Goal: Information Seeking & Learning: Learn about a topic

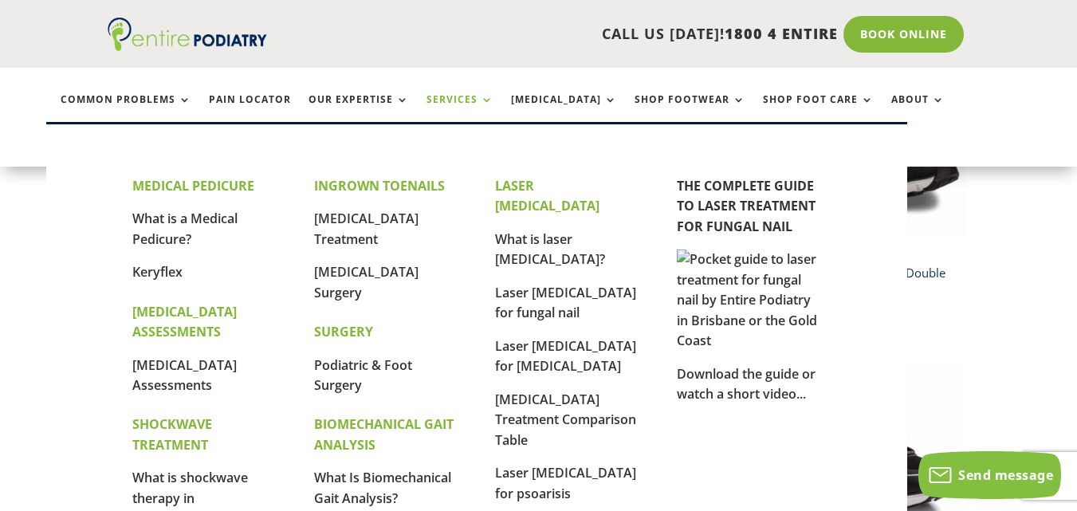
click at [474, 101] on link "Services" at bounding box center [459, 111] width 67 height 34
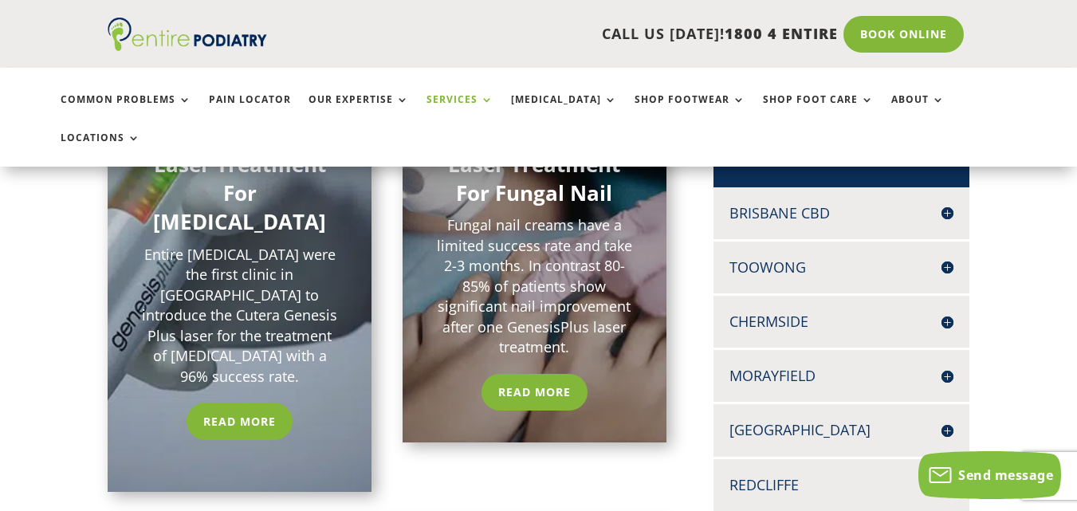
scroll to position [255, 0]
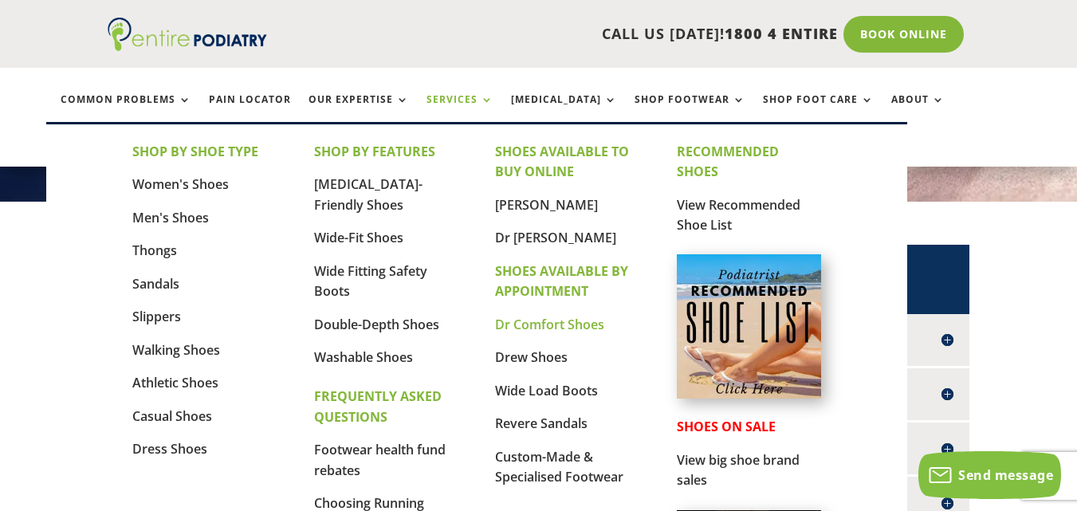
click at [560, 322] on link "Dr Comfort Shoes" at bounding box center [549, 325] width 109 height 18
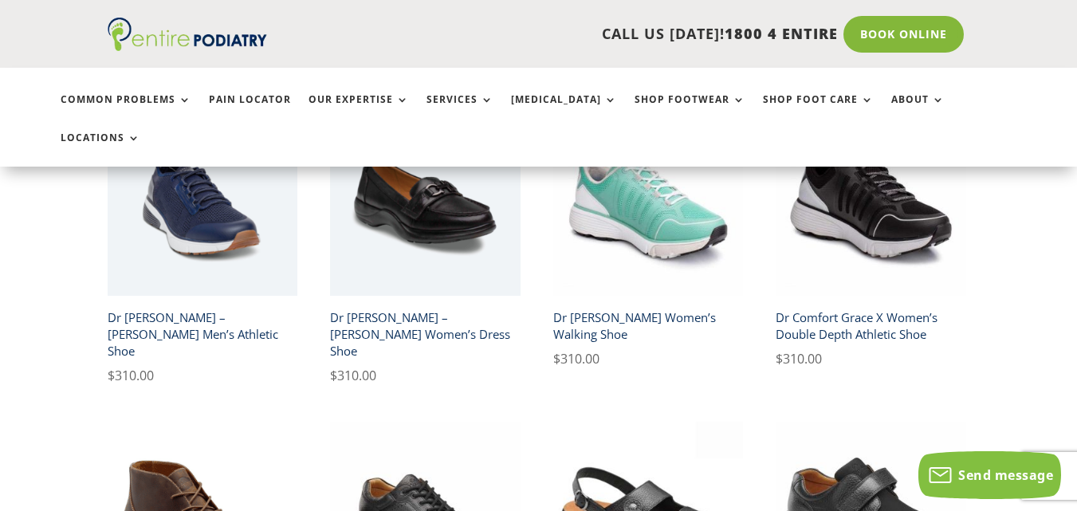
scroll to position [1020, 0]
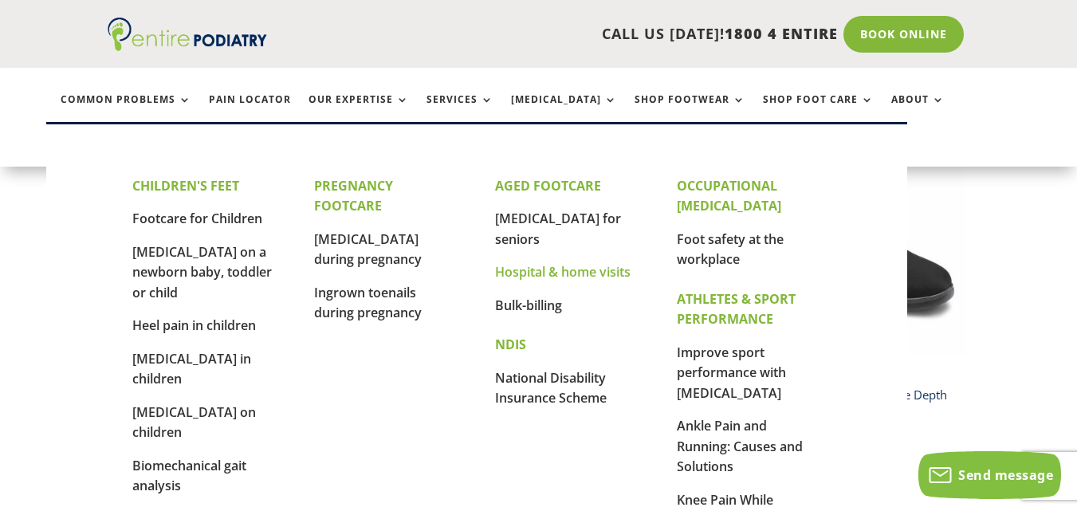
click at [593, 263] on link "Hospital & home visits" at bounding box center [563, 272] width 136 height 18
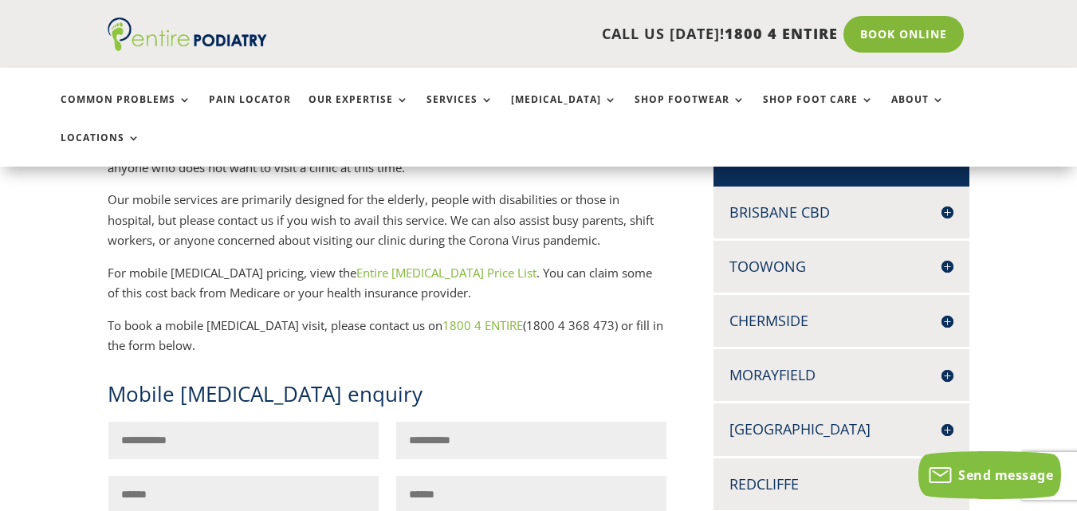
scroll to position [319, 0]
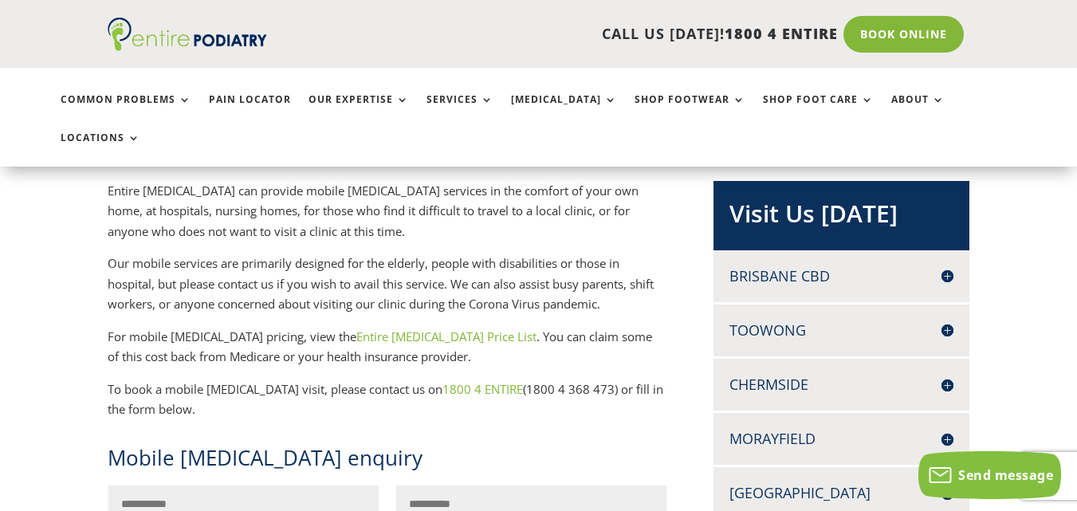
click at [945, 273] on h4 "Brisbane CBD" at bounding box center [841, 276] width 224 height 20
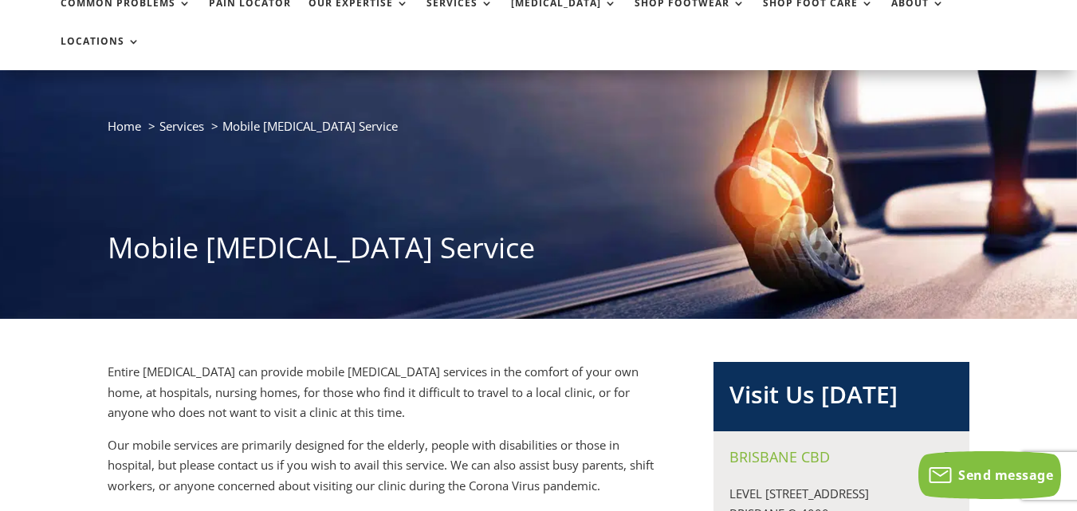
scroll to position [0, 0]
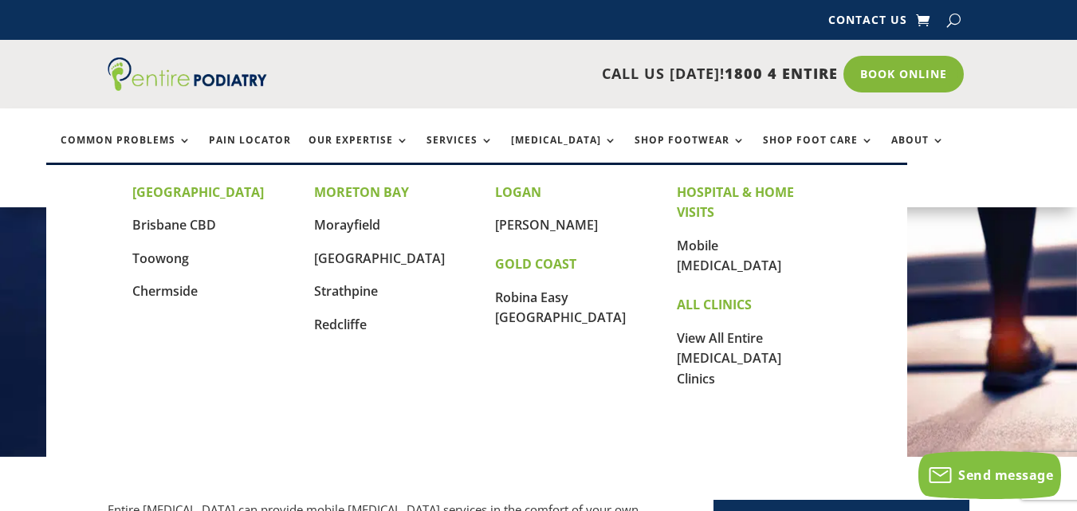
click at [101, 180] on div "BRISBANE Brisbane CBD Toowong Chermside MORETON BAY Morayfield North Lakes Stra…" at bounding box center [476, 324] width 861 height 323
